Goal: Information Seeking & Learning: Learn about a topic

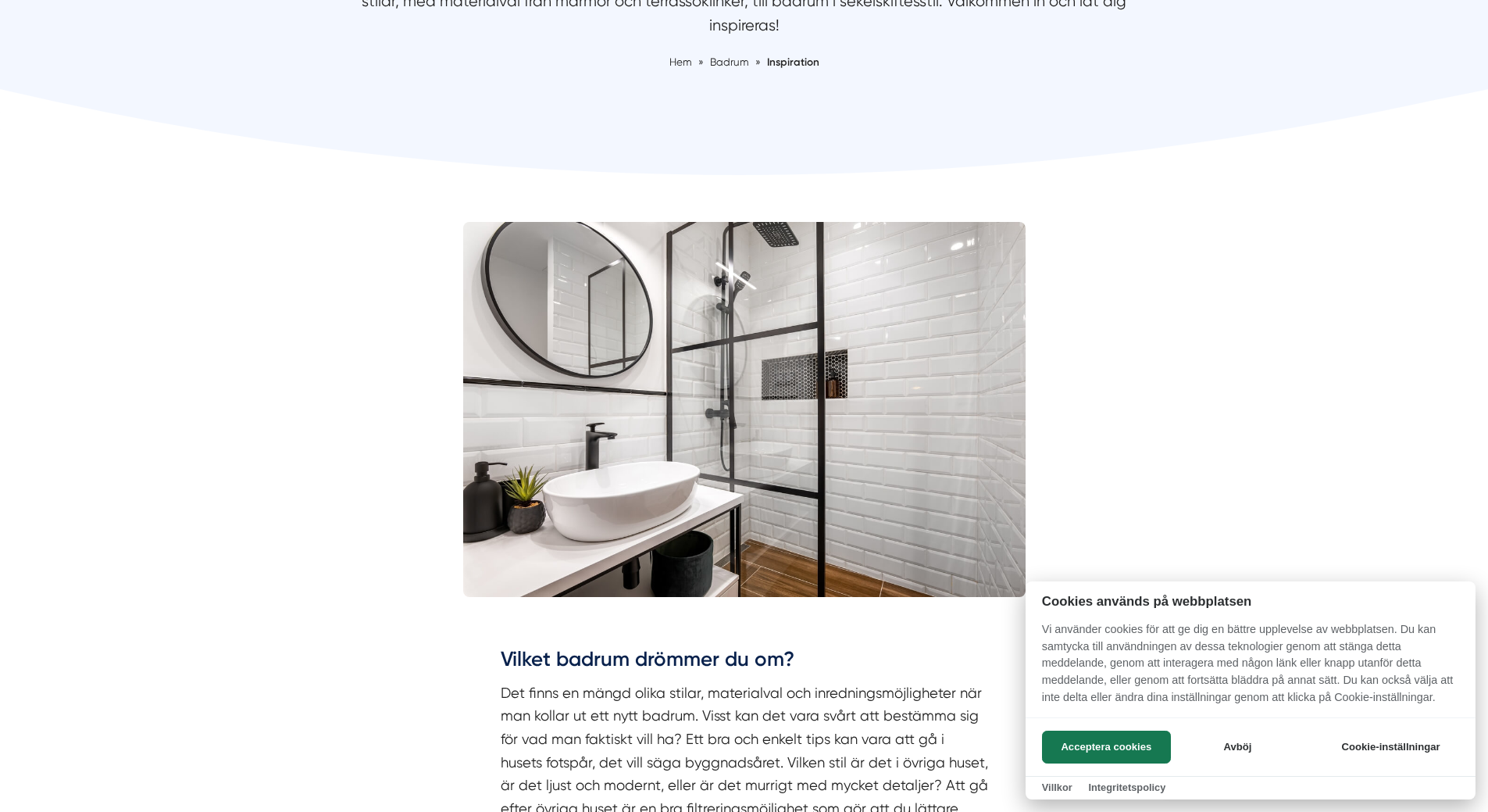
scroll to position [312, 0]
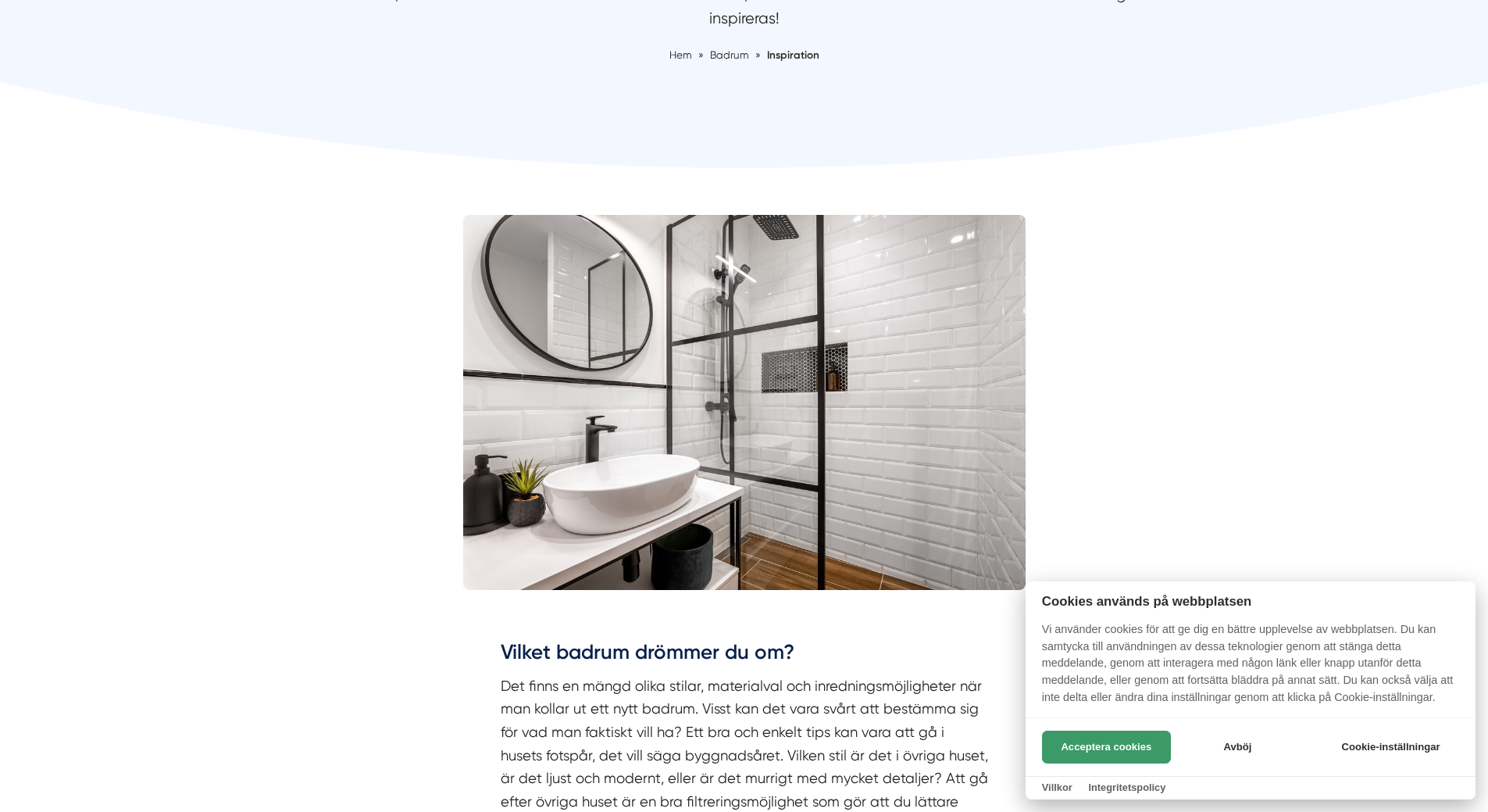
click at [1120, 740] on button "Acceptera cookies" at bounding box center [1106, 747] width 129 height 33
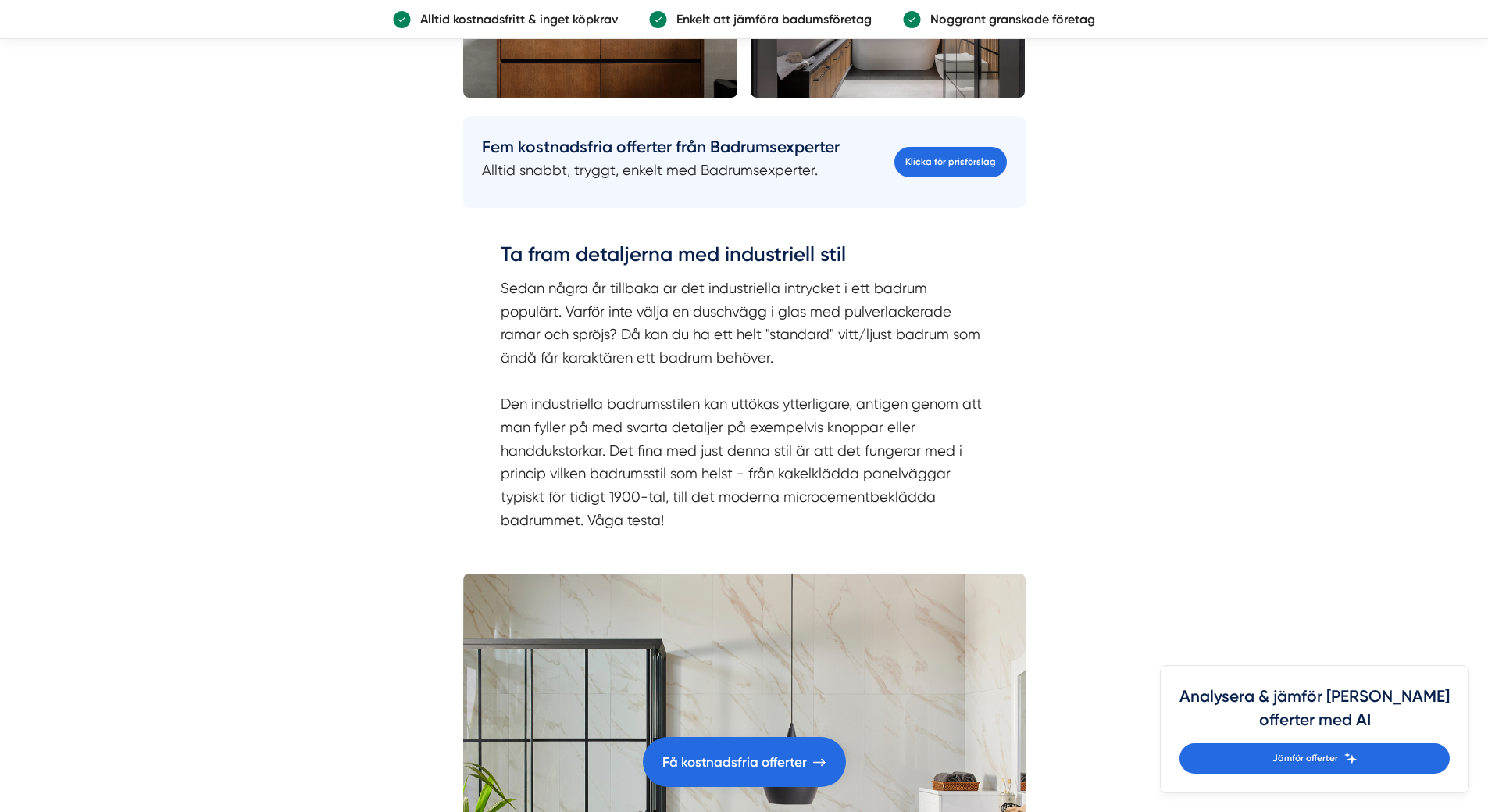
scroll to position [4296, 0]
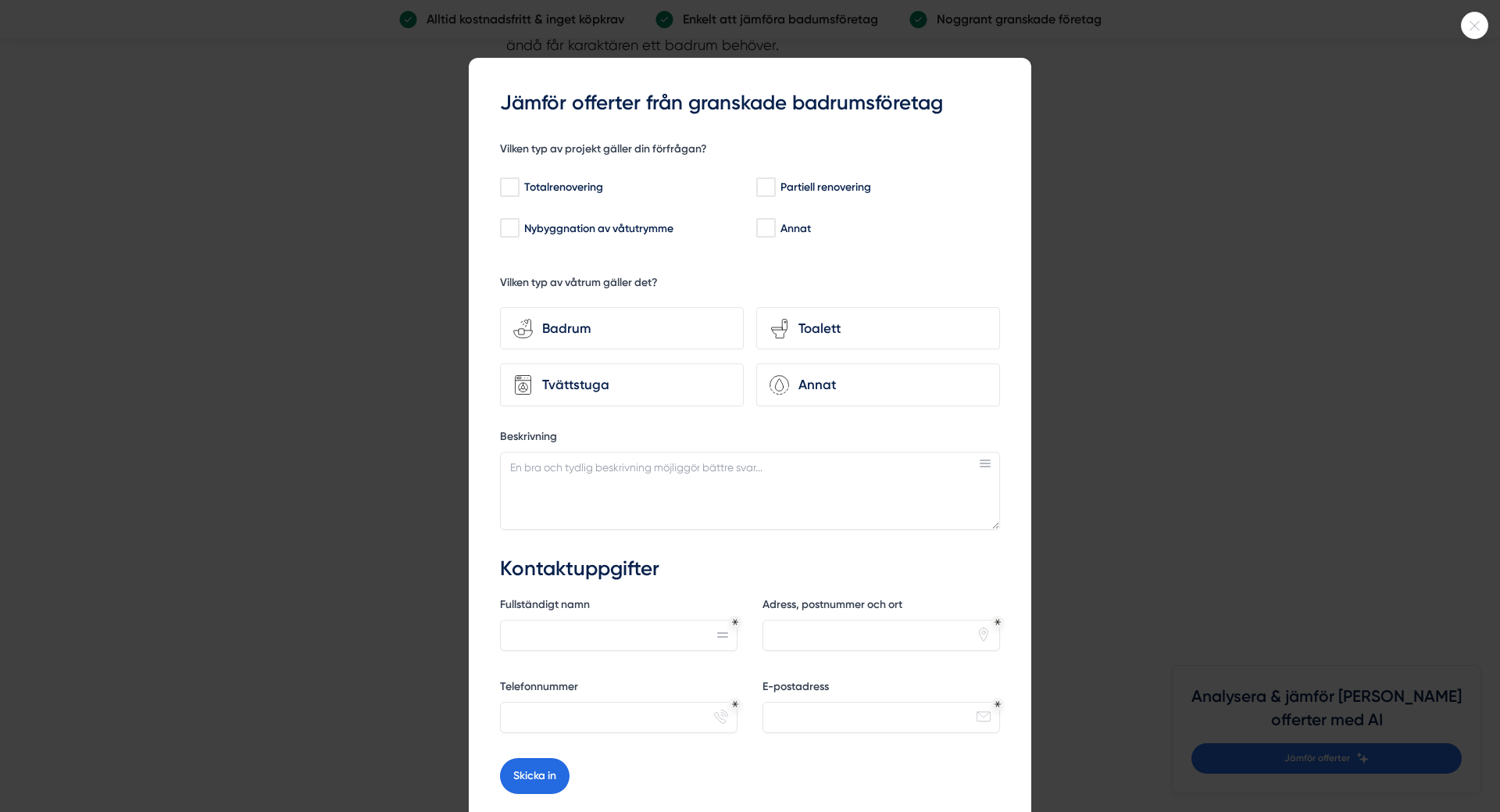
click at [1259, 436] on div at bounding box center [750, 406] width 1500 height 812
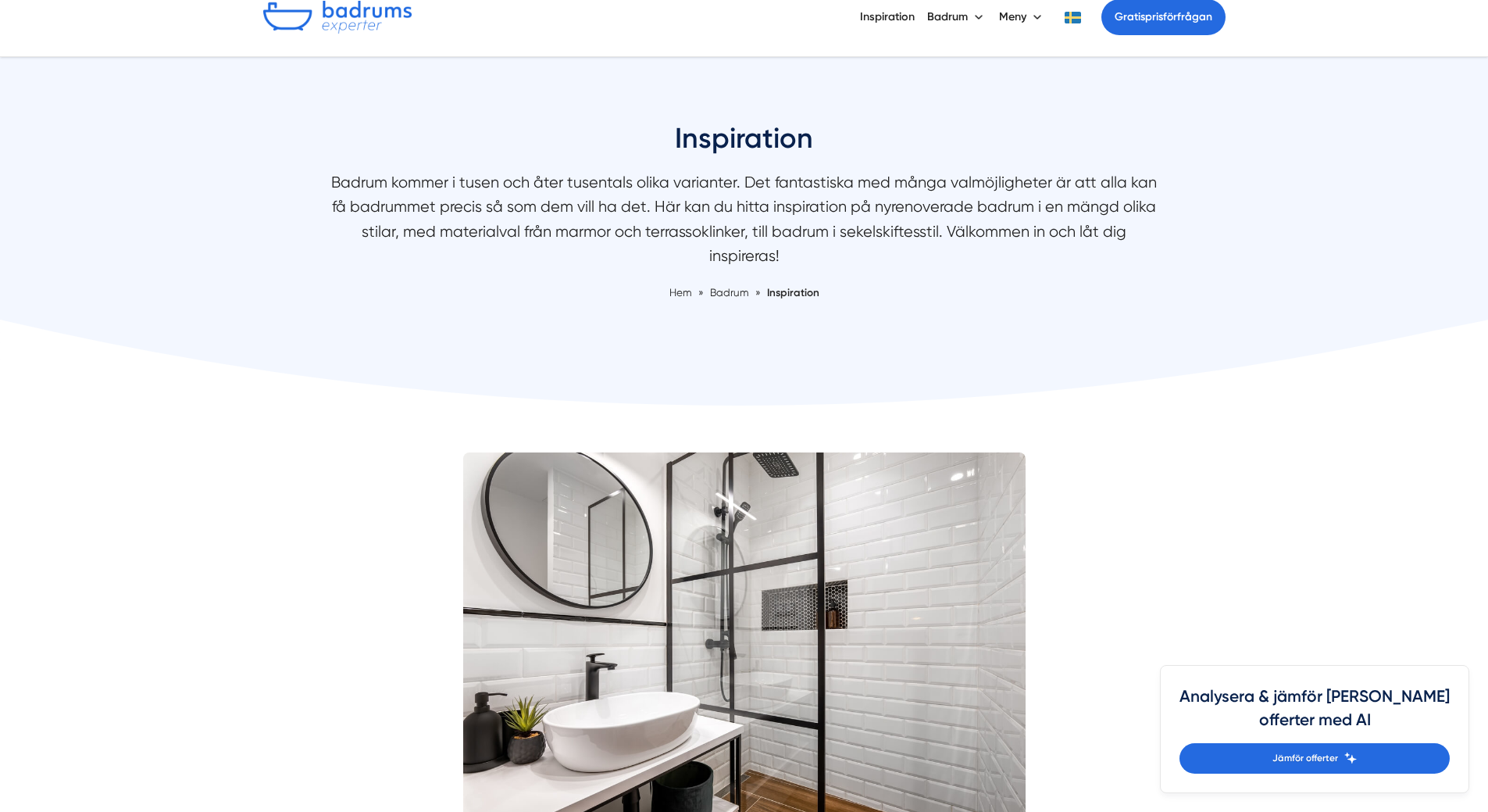
scroll to position [0, 0]
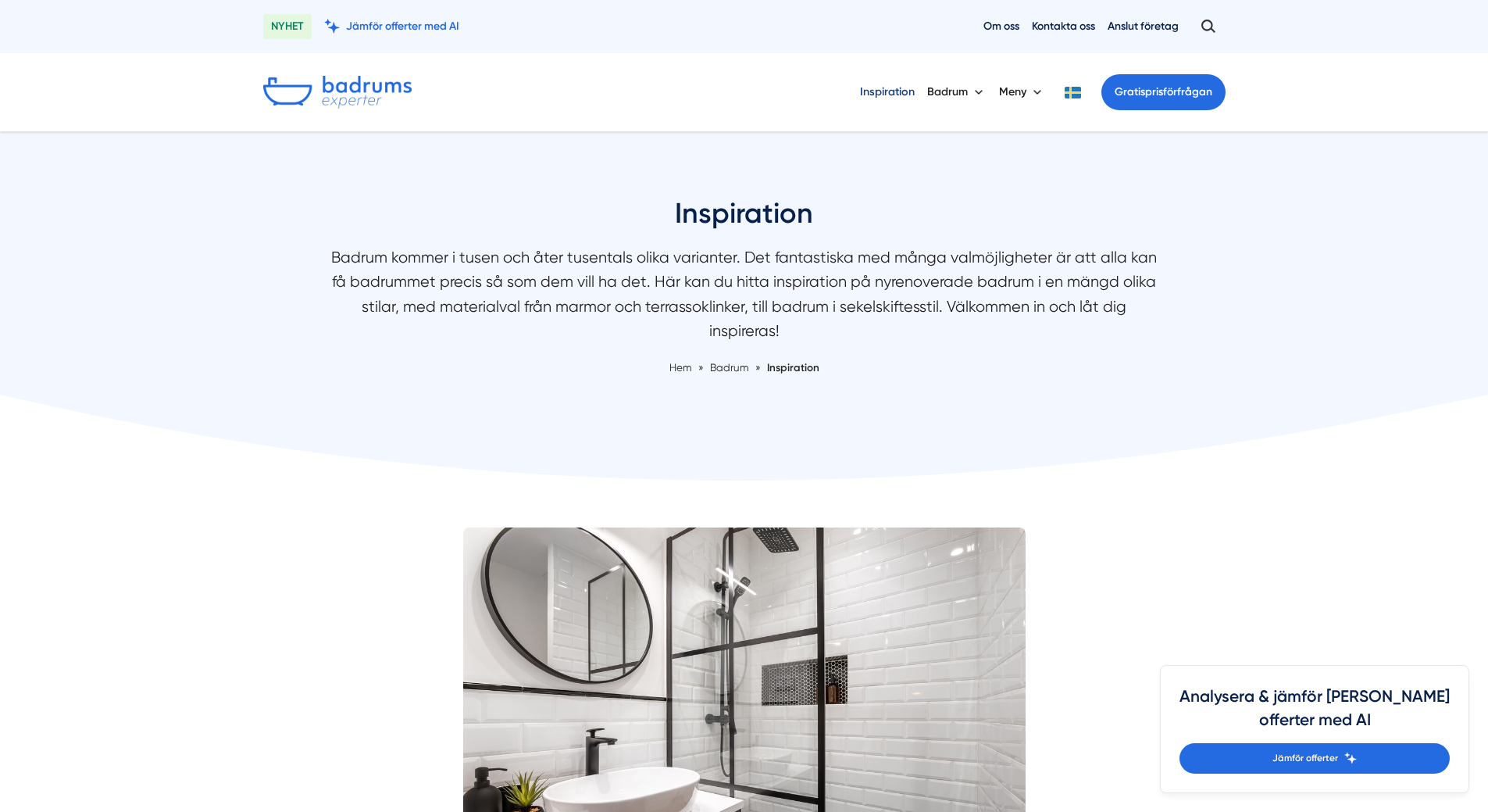
click at [882, 89] on link "Inspiration" at bounding box center [887, 91] width 55 height 40
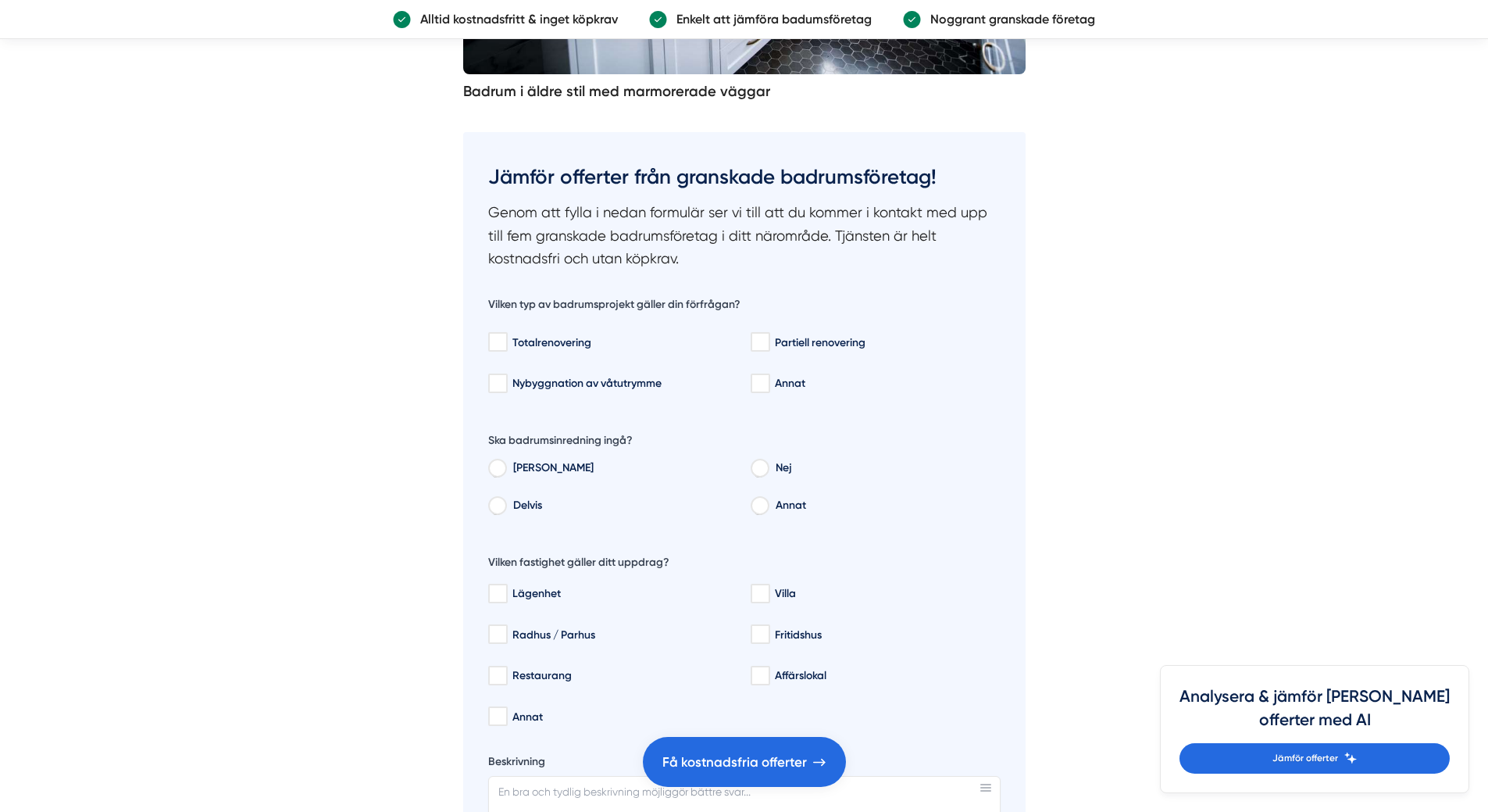
scroll to position [5468, 0]
